Goal: Transaction & Acquisition: Purchase product/service

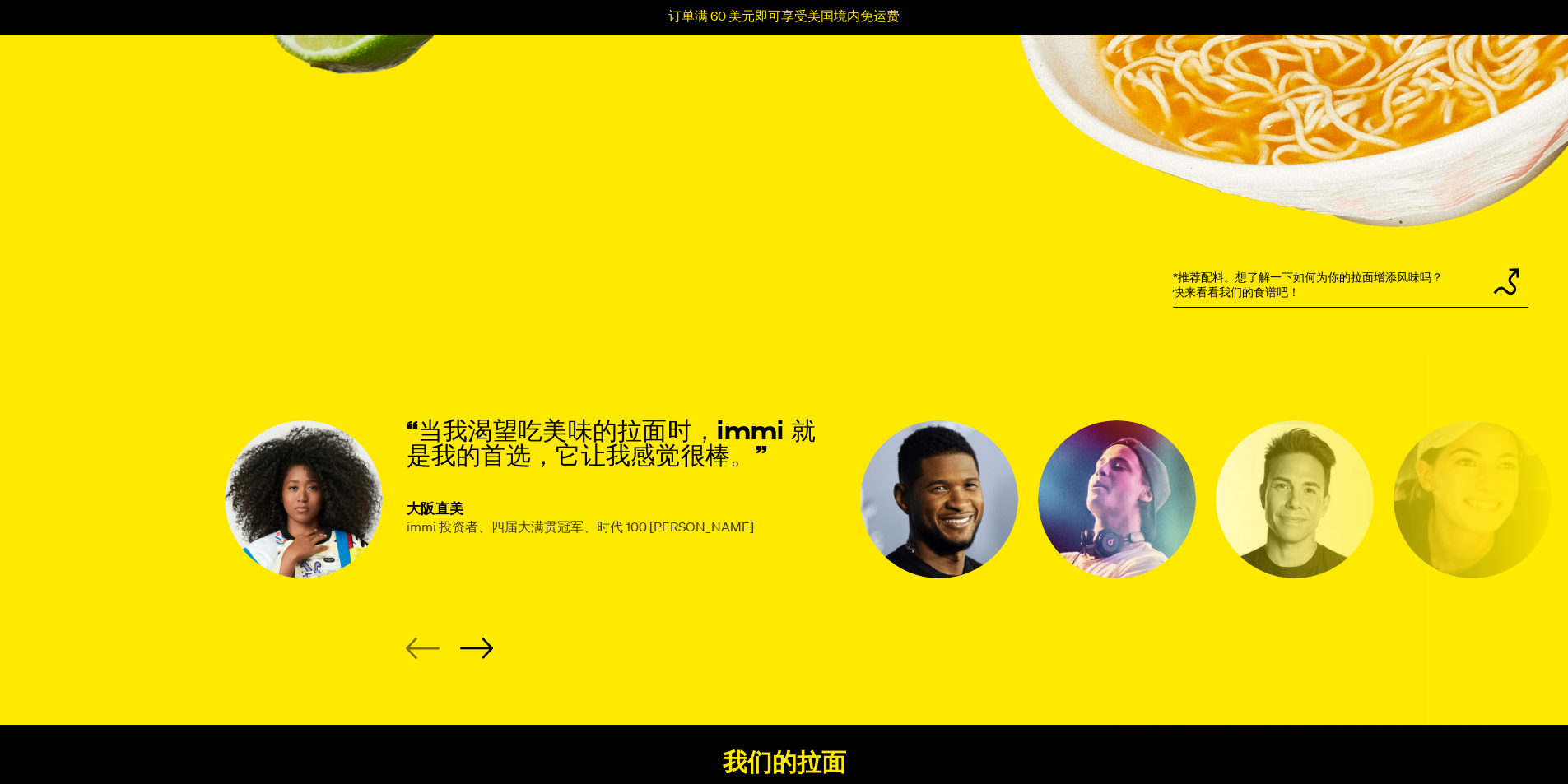
scroll to position [1892, 0]
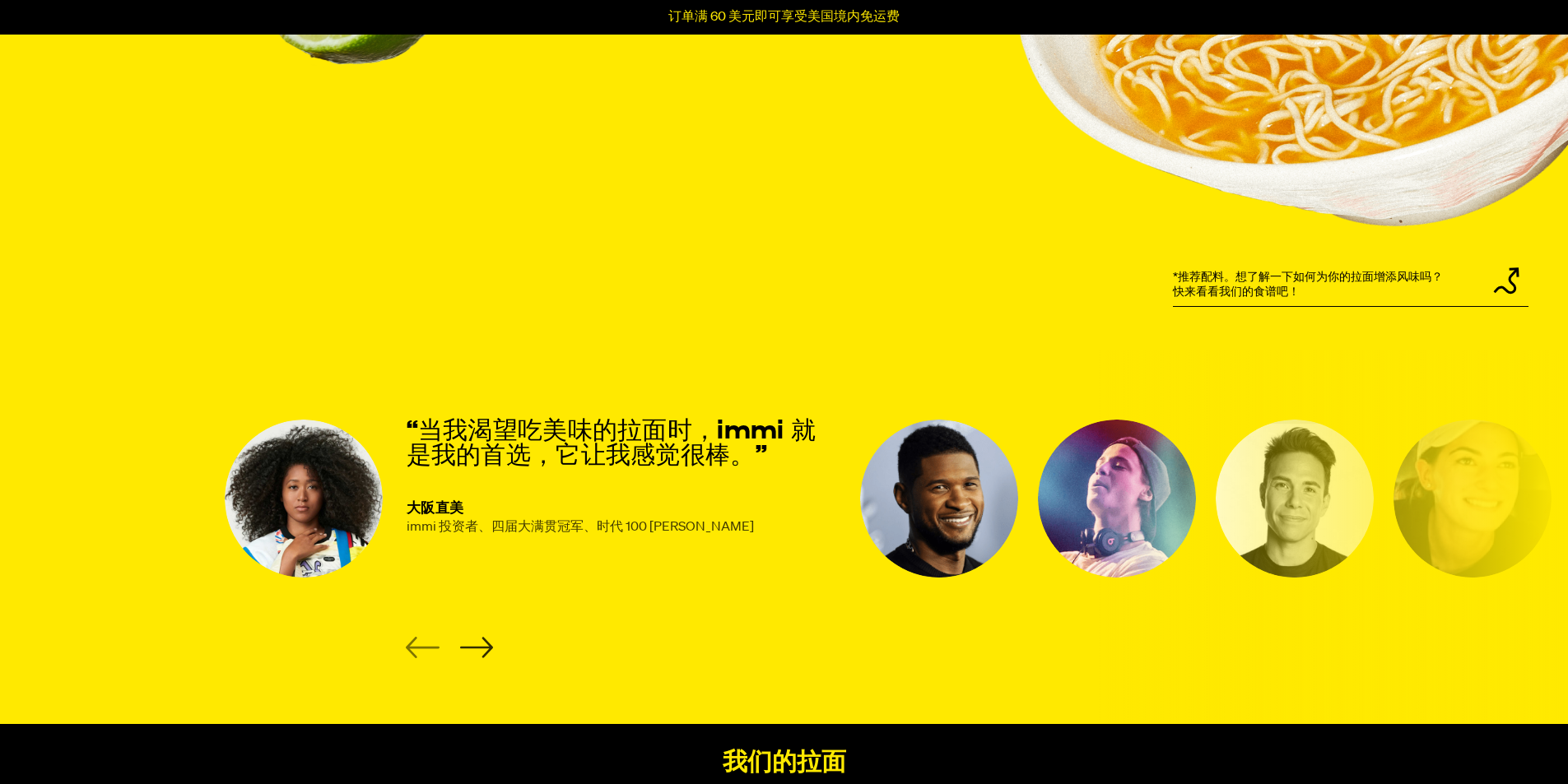
click at [481, 655] on icon "下一张幻灯片" at bounding box center [475, 648] width 33 height 22
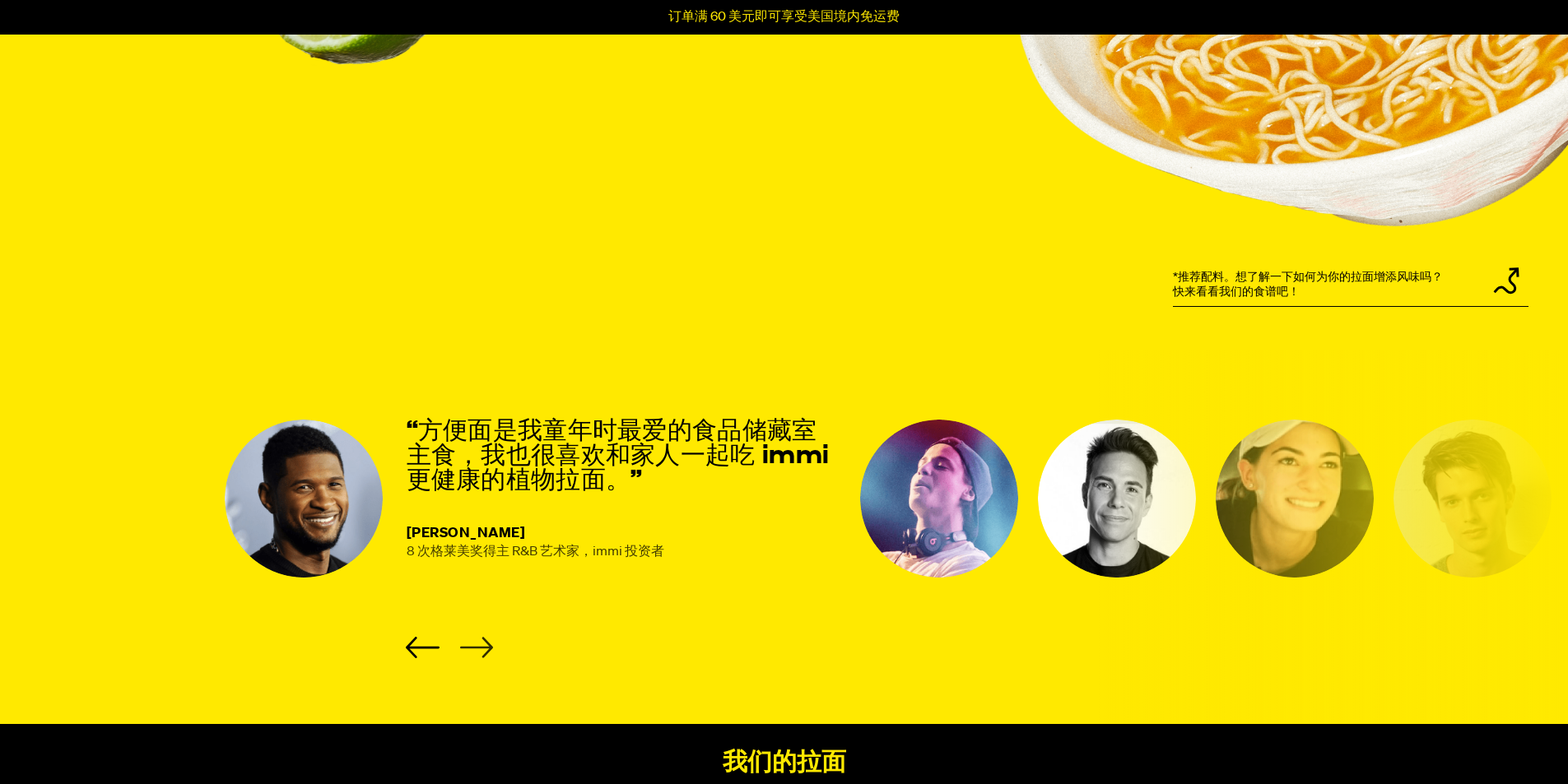
click at [481, 655] on icon "Next slide" at bounding box center [475, 648] width 33 height 22
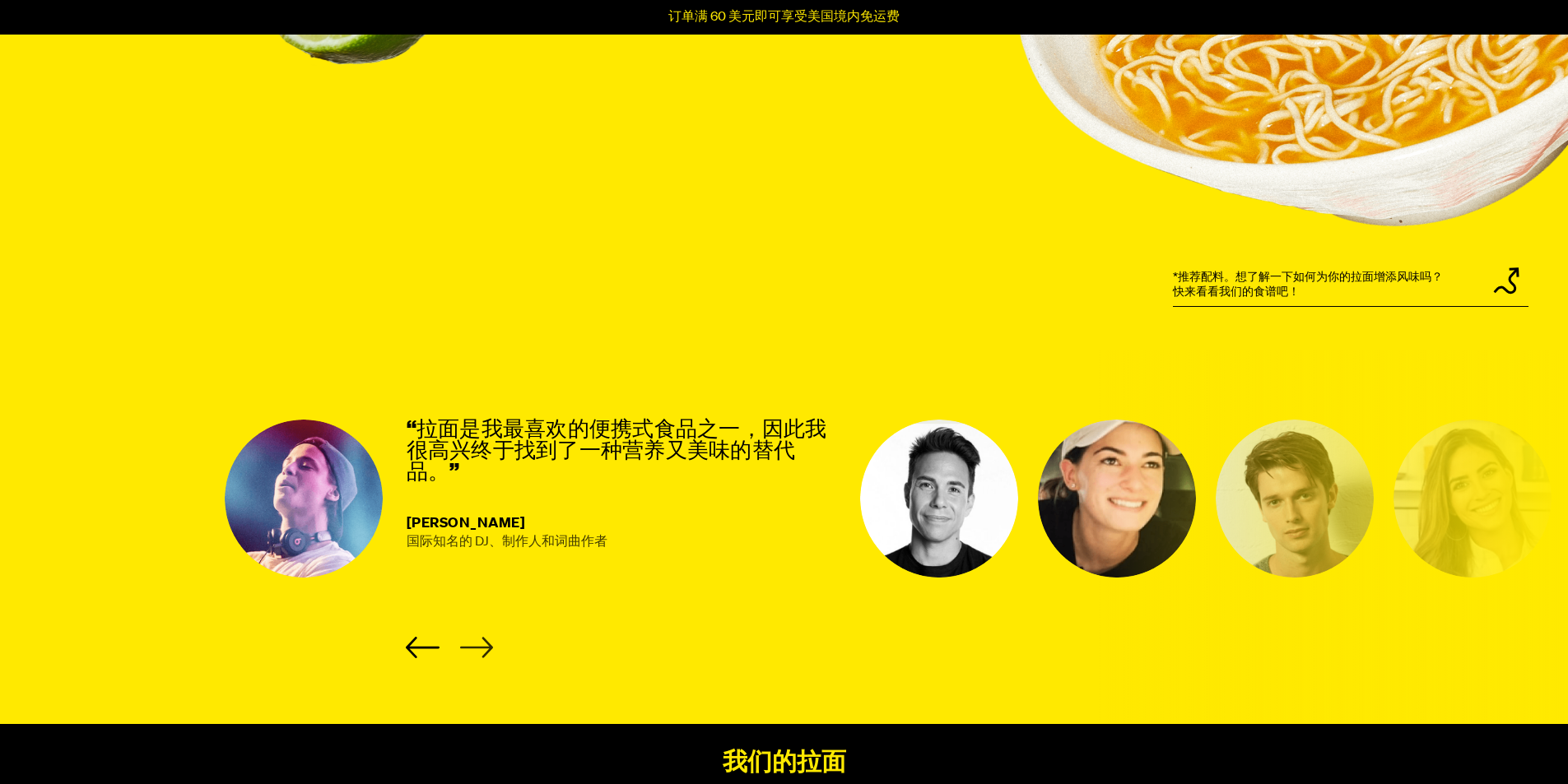
click at [481, 655] on icon "Next slide" at bounding box center [475, 648] width 33 height 22
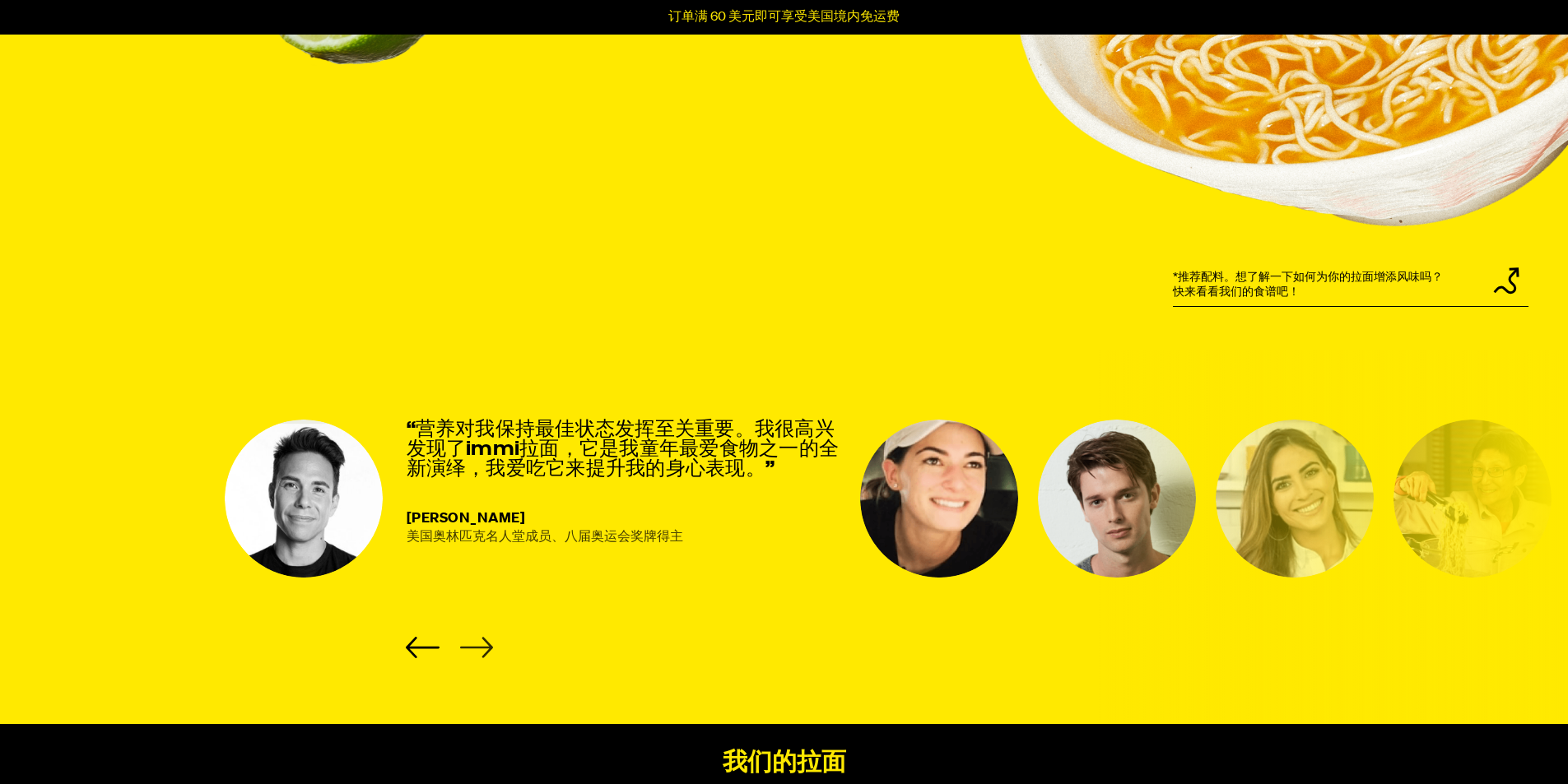
click at [481, 655] on icon "Next slide" at bounding box center [475, 648] width 33 height 22
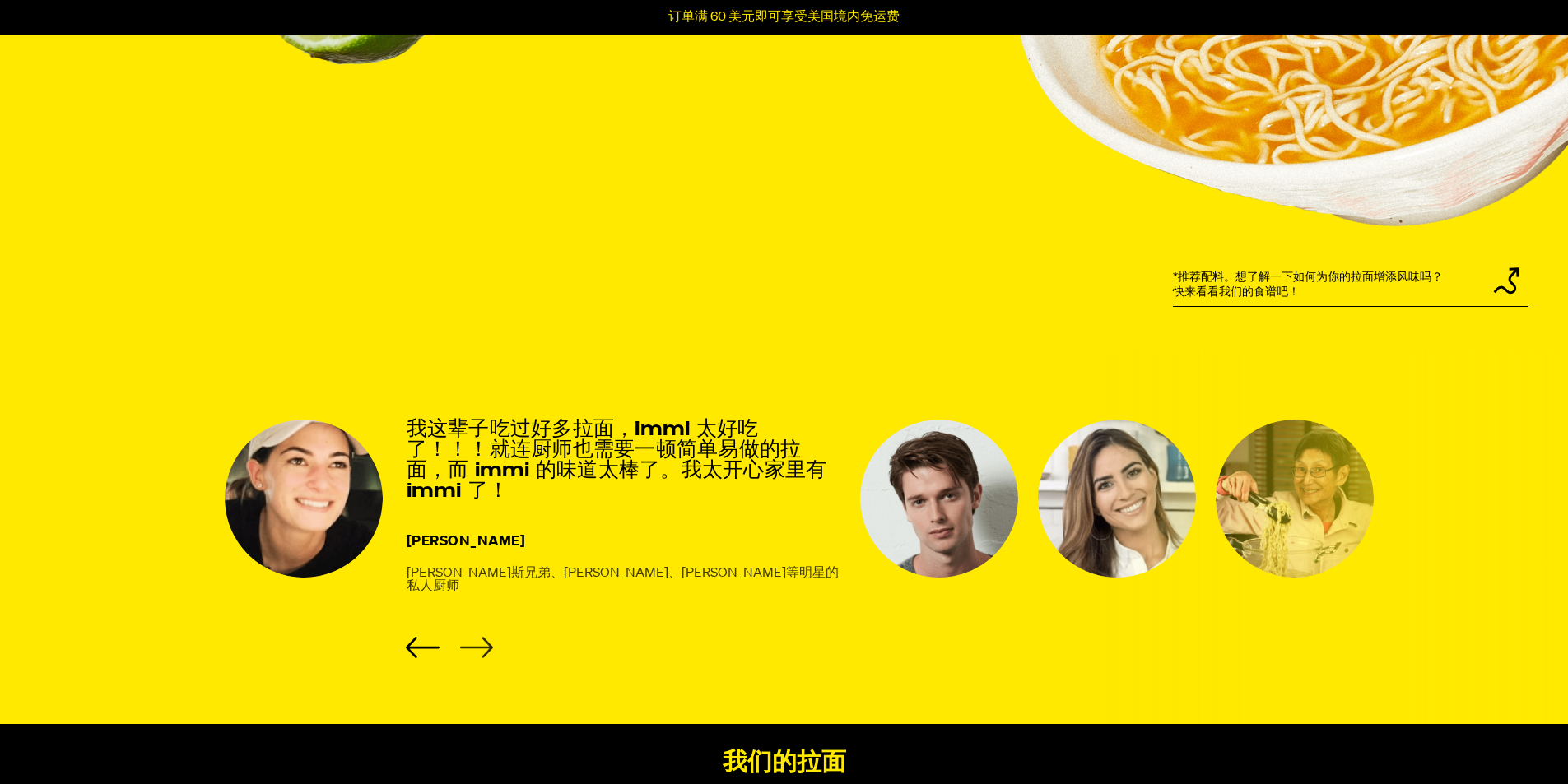
click at [481, 655] on icon "Next slide" at bounding box center [475, 648] width 33 height 22
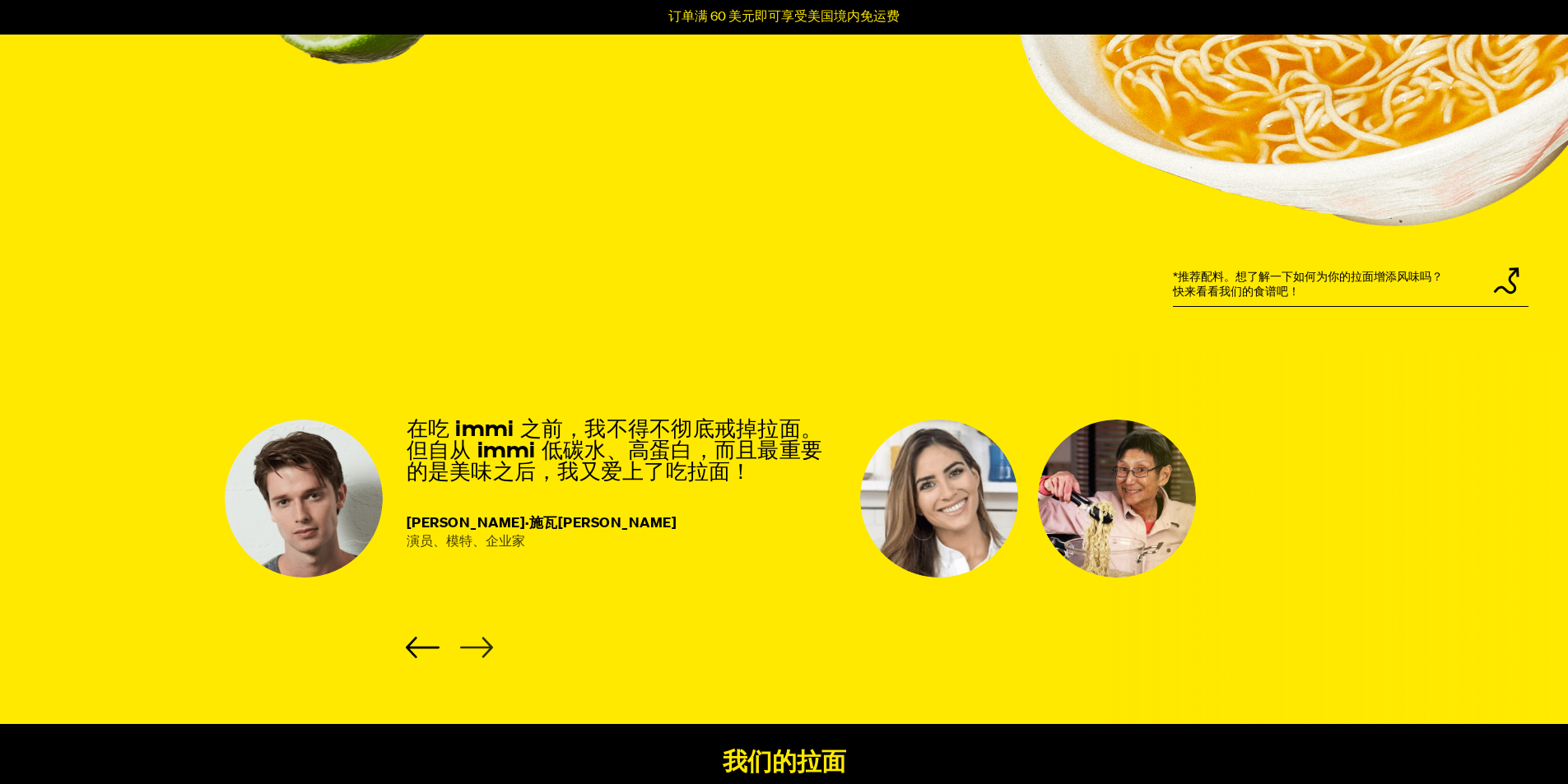
click at [481, 655] on icon "Next slide" at bounding box center [475, 648] width 33 height 22
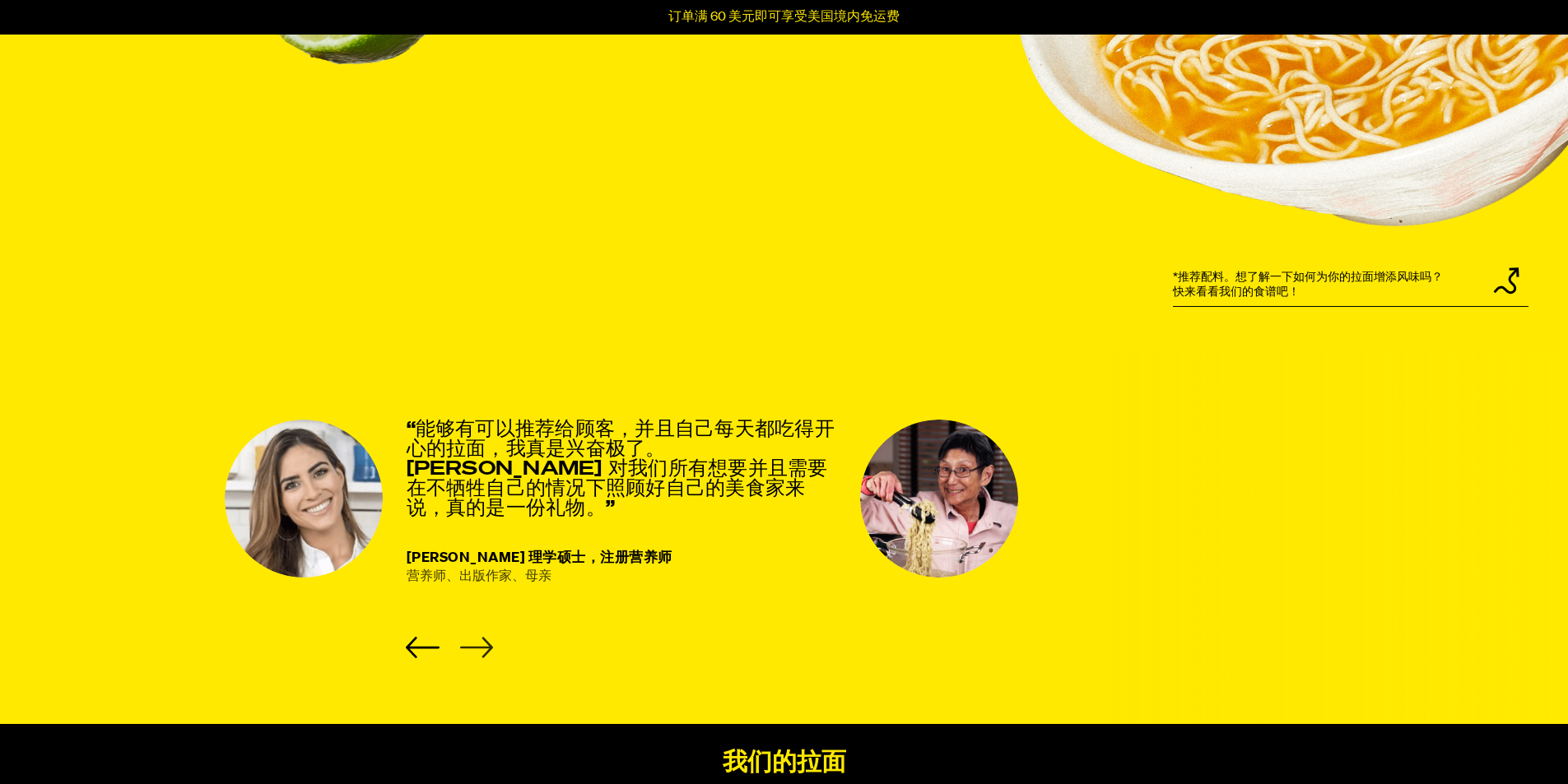
click at [481, 655] on icon "Next slide" at bounding box center [475, 648] width 33 height 22
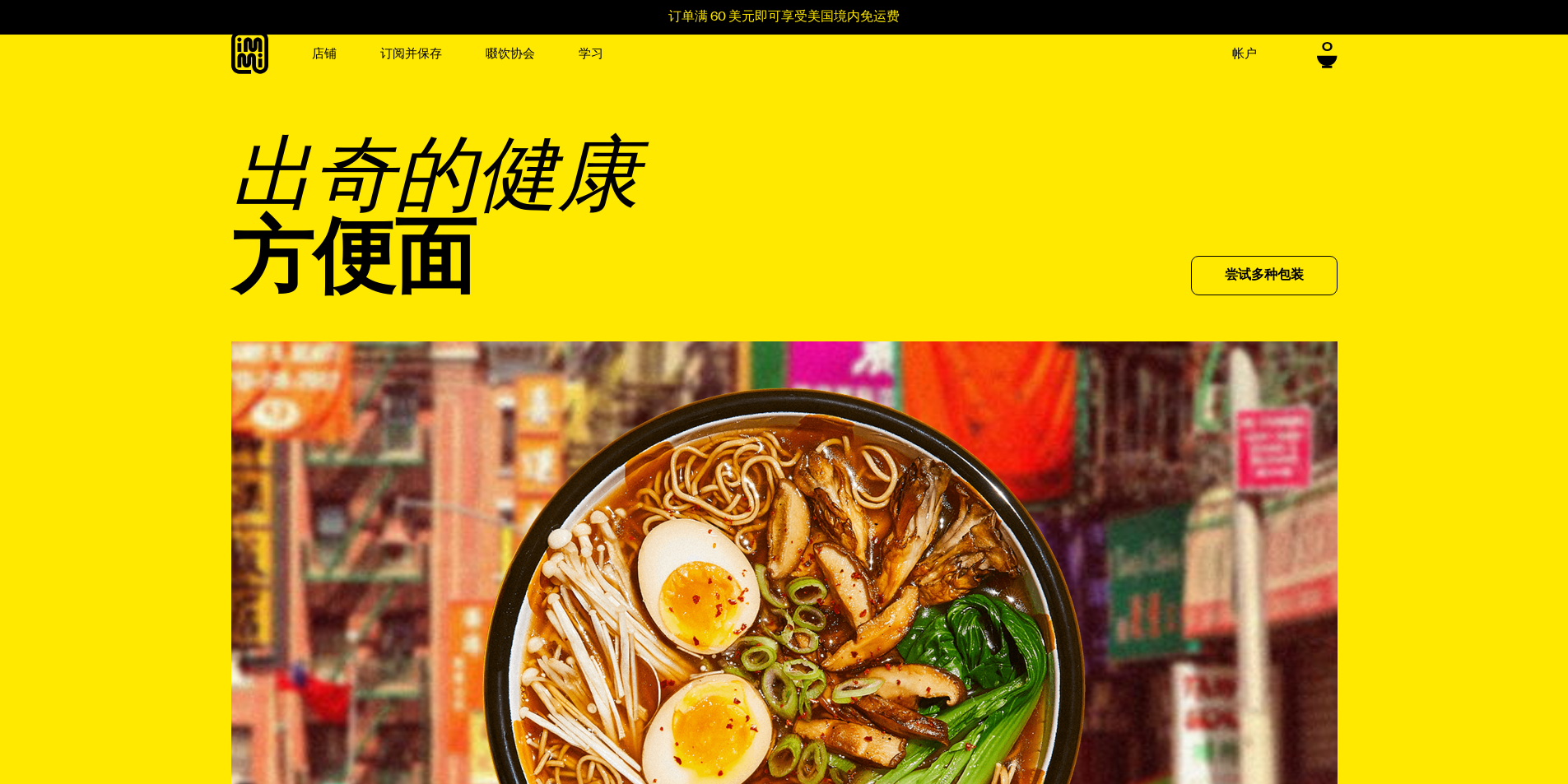
scroll to position [0, 0]
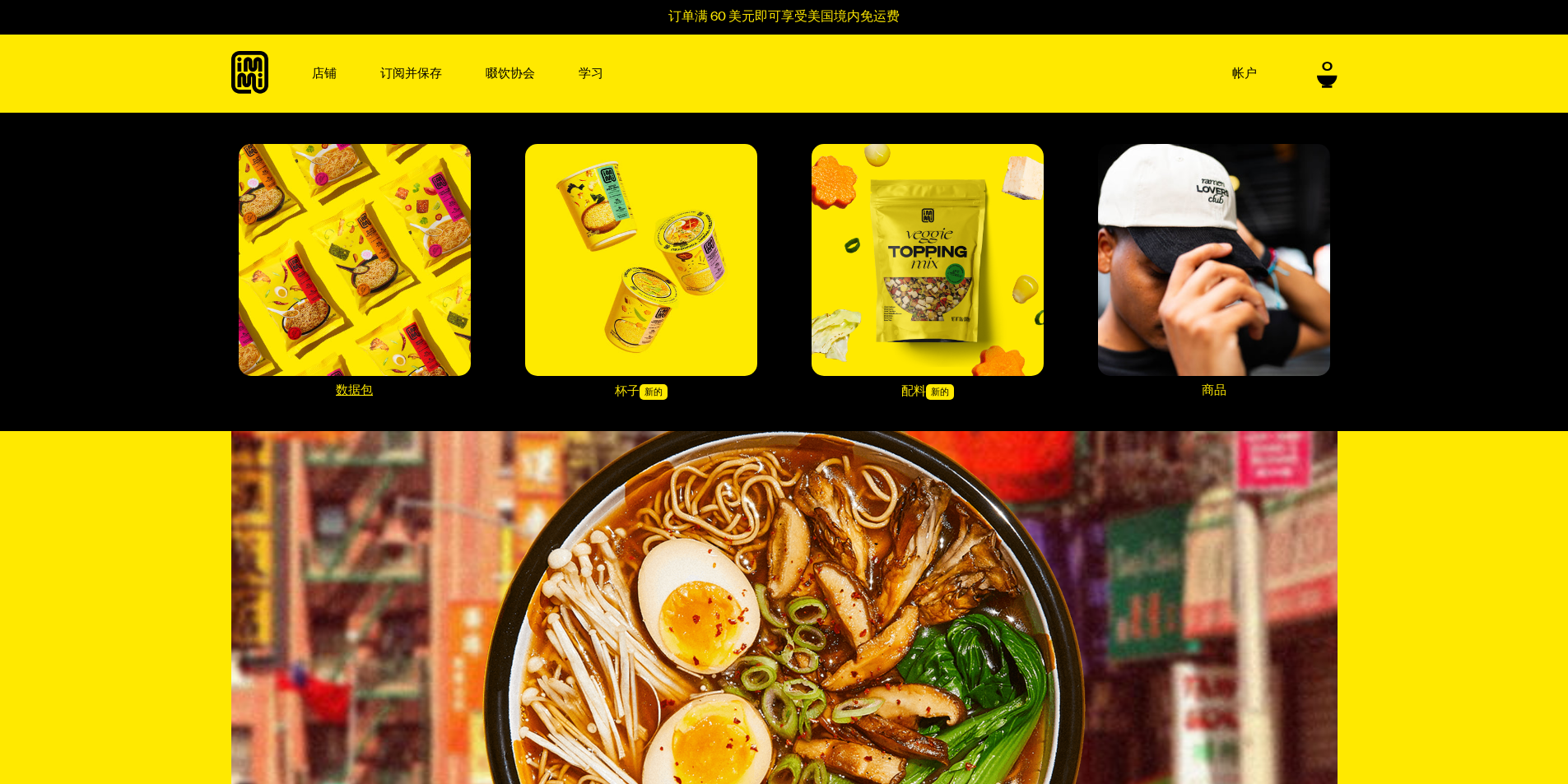
click at [440, 233] on img "主导航" at bounding box center [354, 259] width 232 height 232
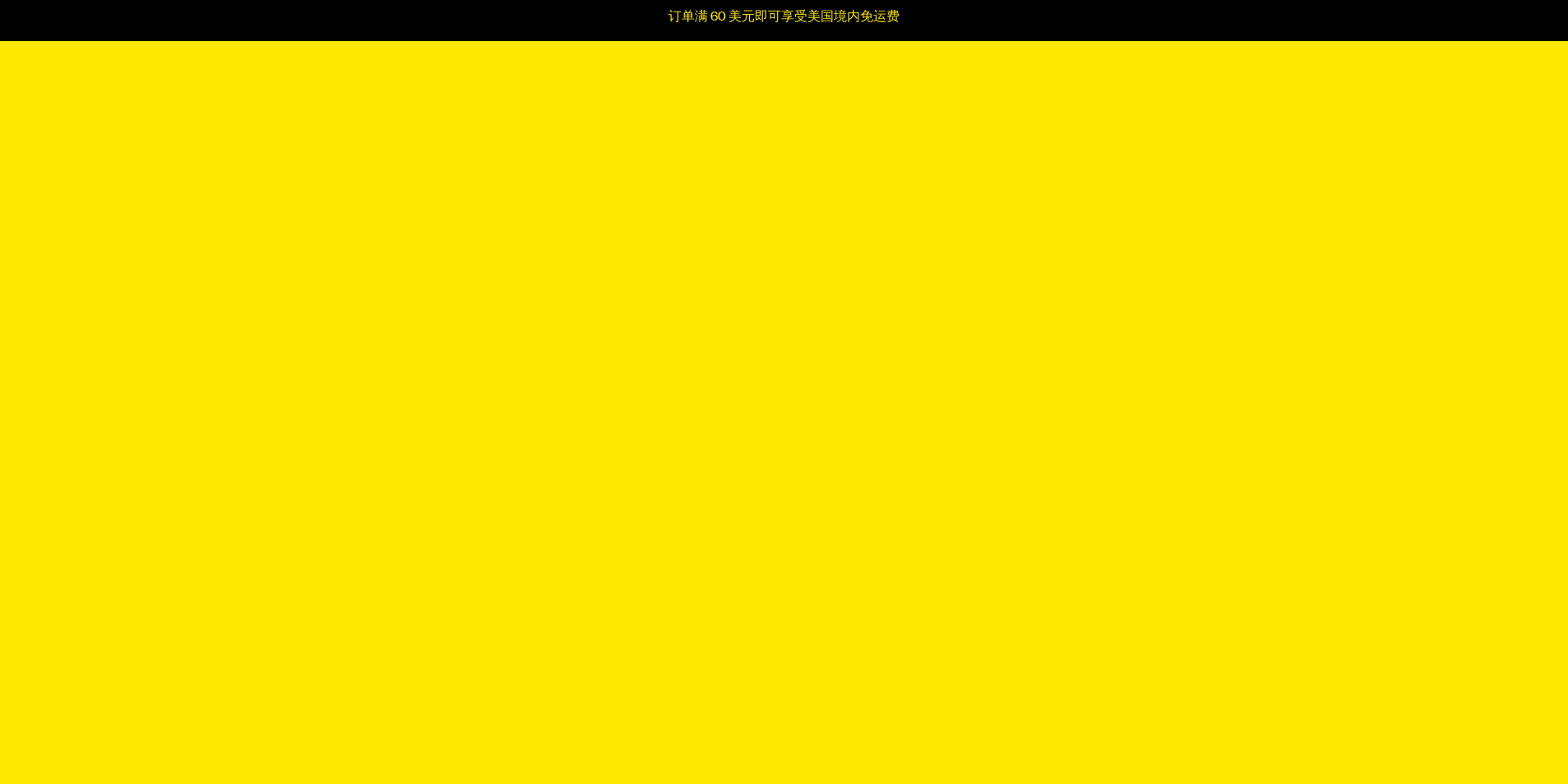
scroll to position [4936, 0]
